Goal: Task Accomplishment & Management: Manage account settings

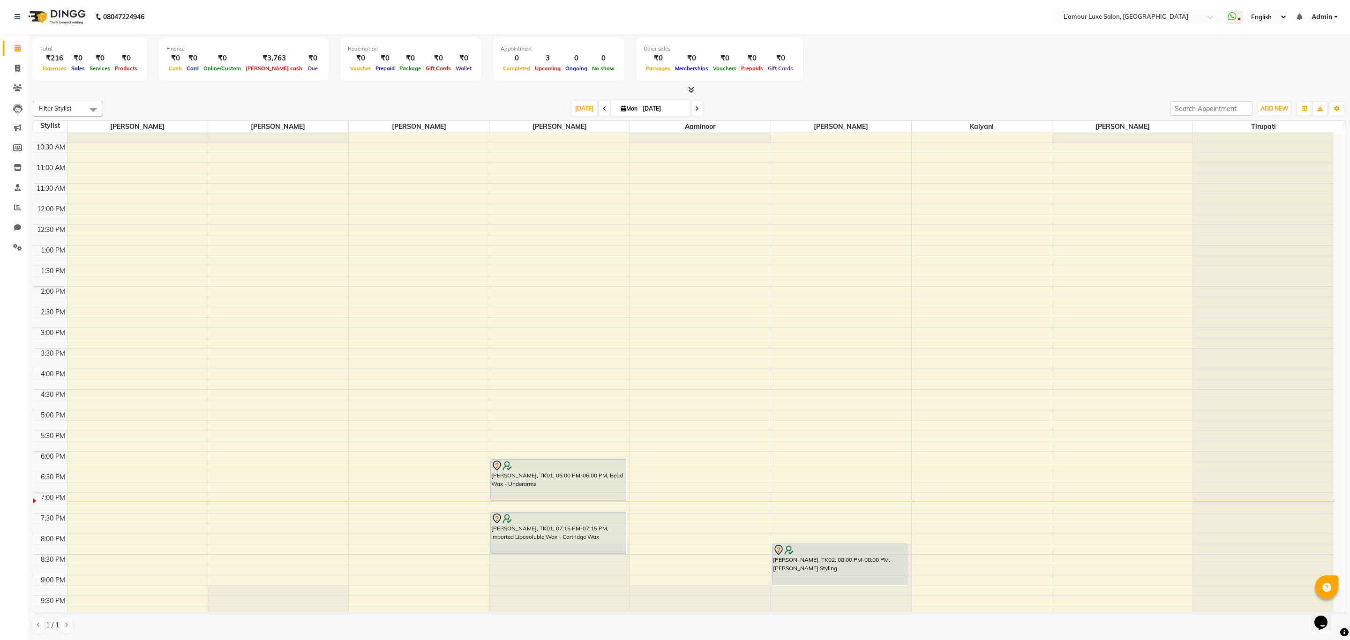
scroll to position [68, 0]
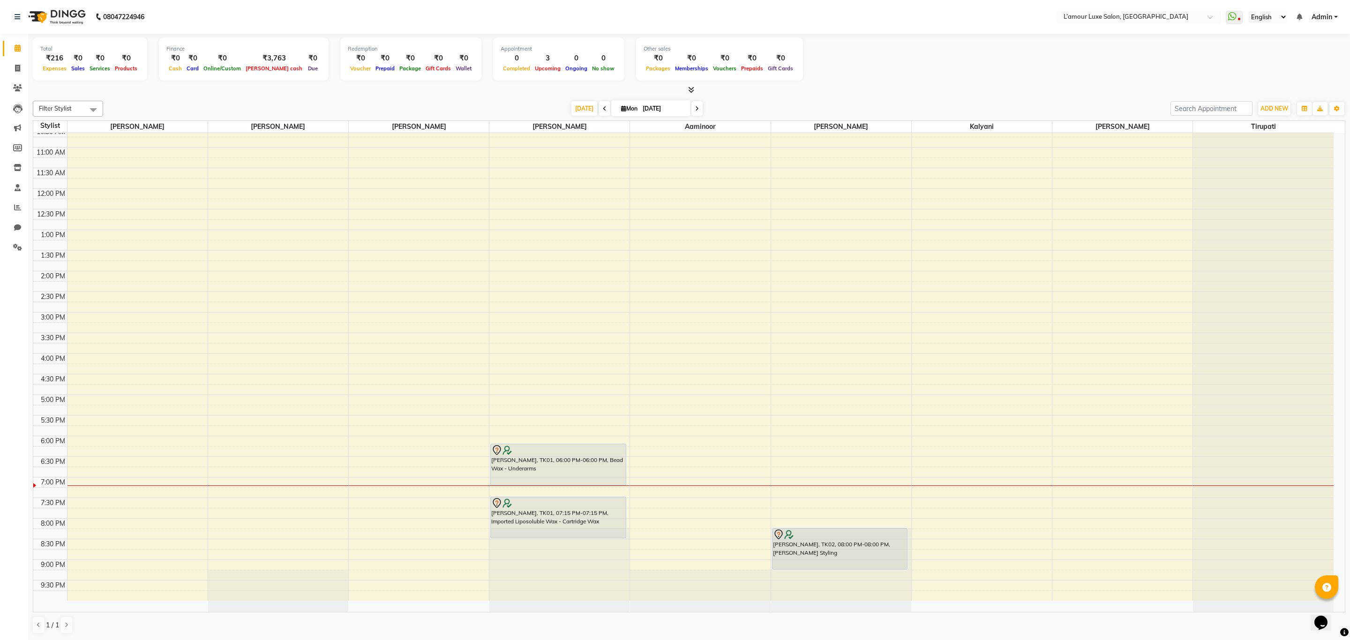
click at [832, 553] on div "[PERSON_NAME], TK02, 08:00 PM-08:00 PM, [PERSON_NAME] Styling" at bounding box center [840, 549] width 135 height 41
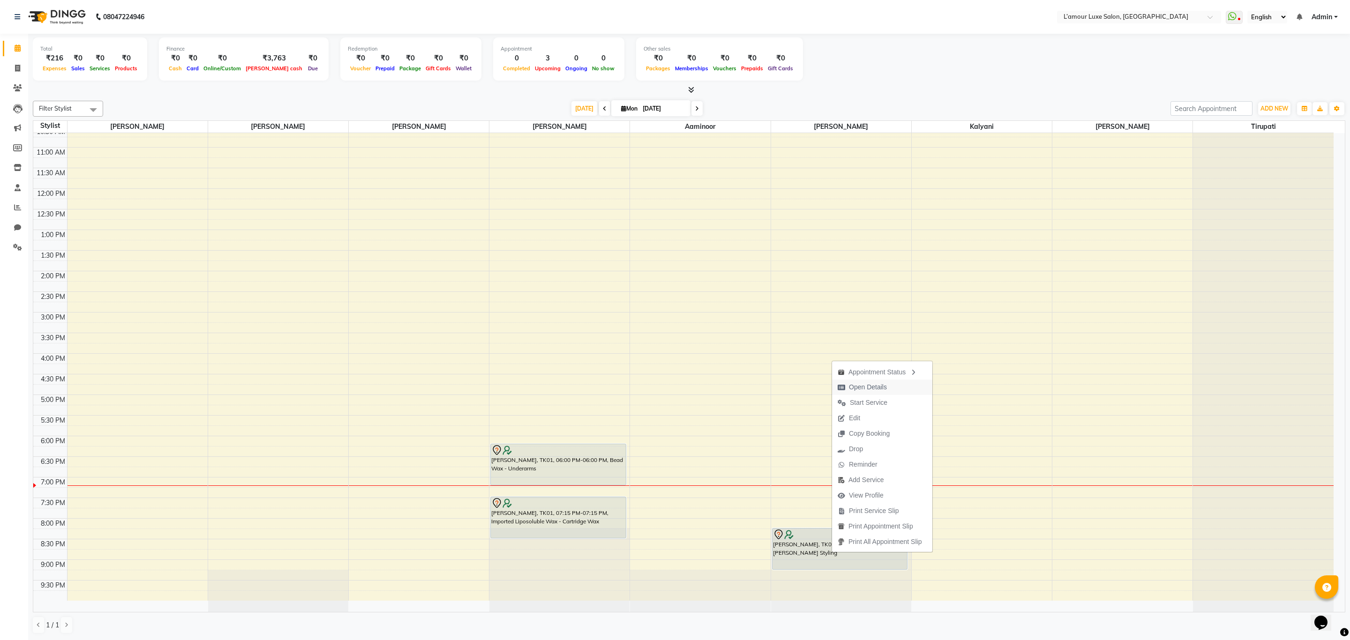
click at [886, 384] on span "Open Details" at bounding box center [868, 388] width 38 height 10
select select "7"
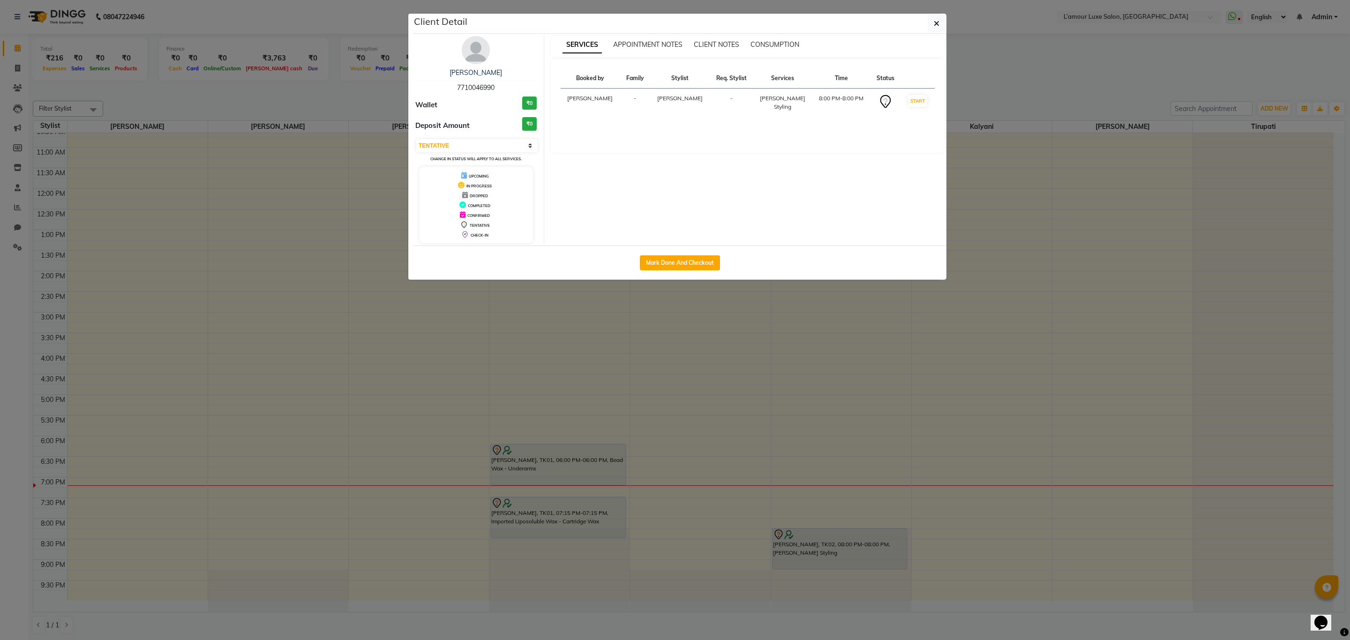
drag, startPoint x: 937, startPoint y: 18, endPoint x: 929, endPoint y: 60, distance: 42.0
click at [937, 18] on button "button" at bounding box center [937, 24] width 18 height 18
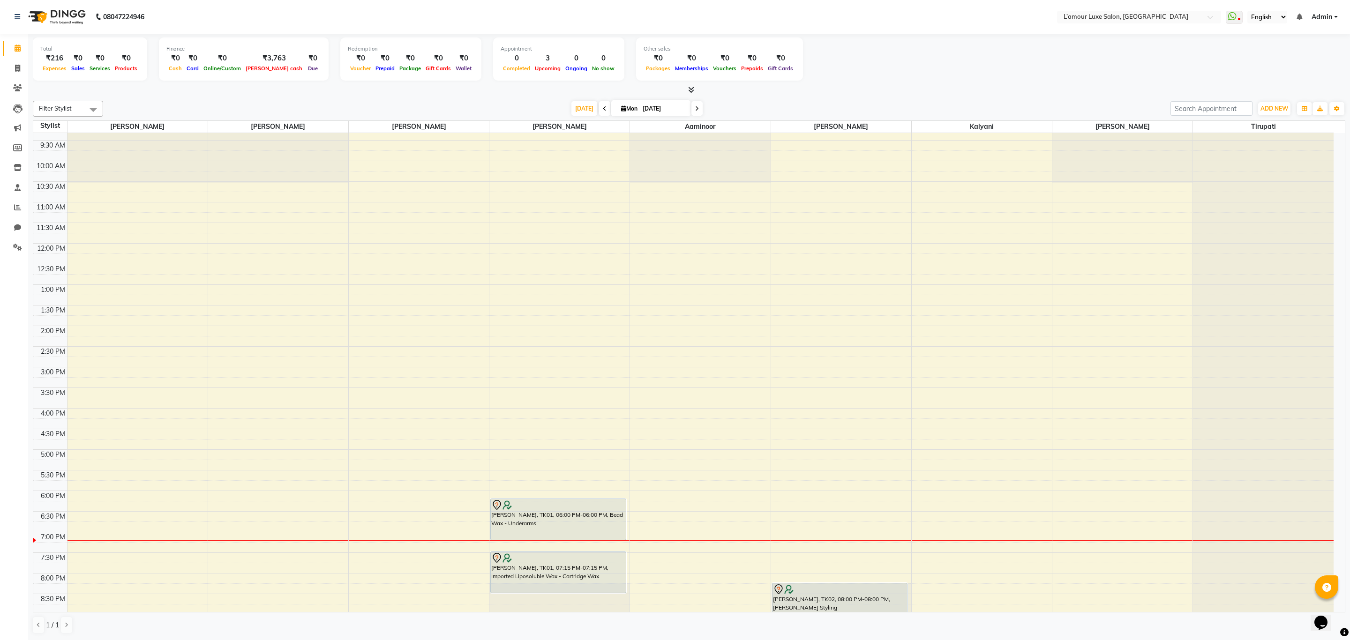
scroll to position [0, 0]
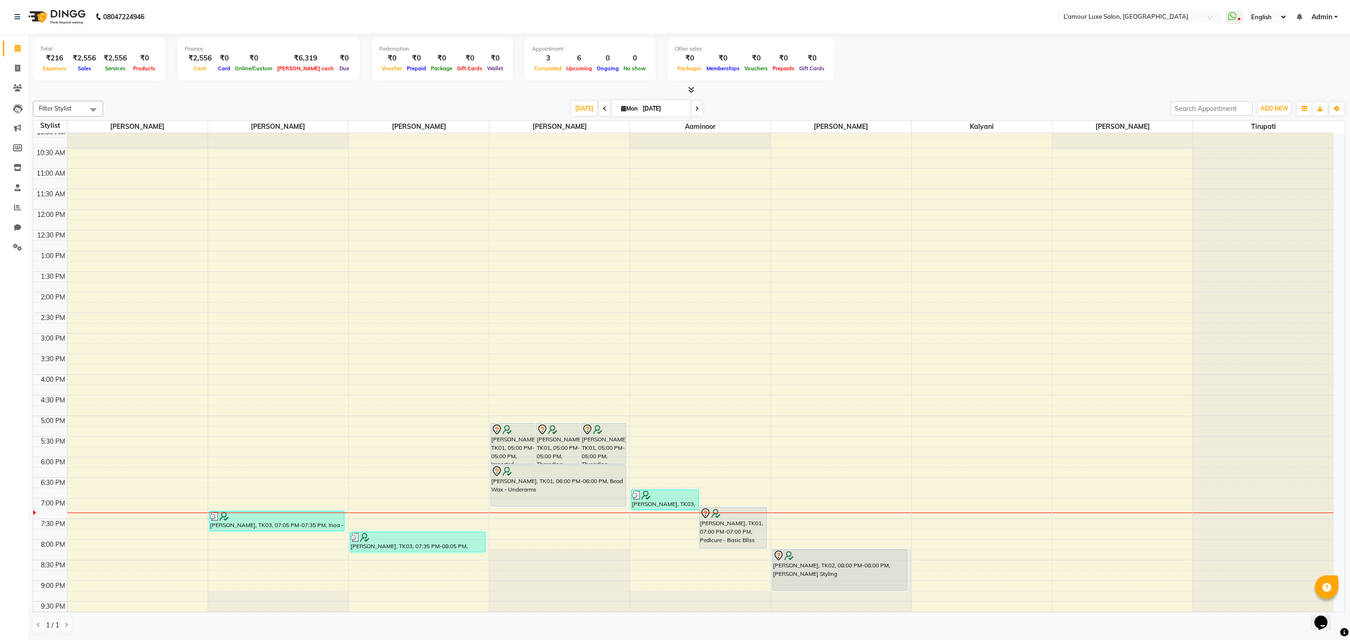
scroll to position [68, 0]
